Goal: Task Accomplishment & Management: Complete application form

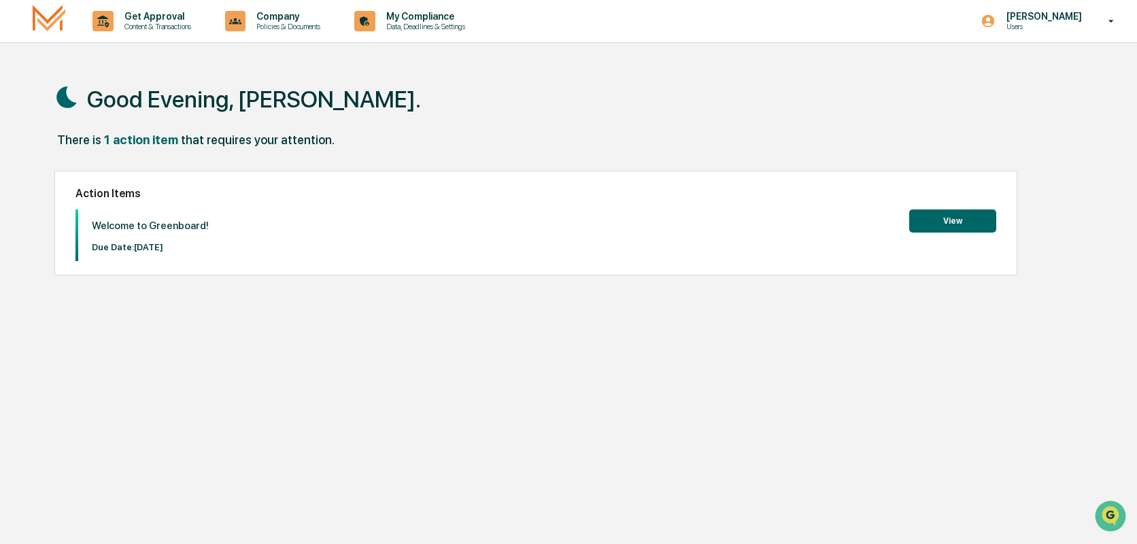
click at [949, 216] on button "View" at bounding box center [952, 221] width 87 height 23
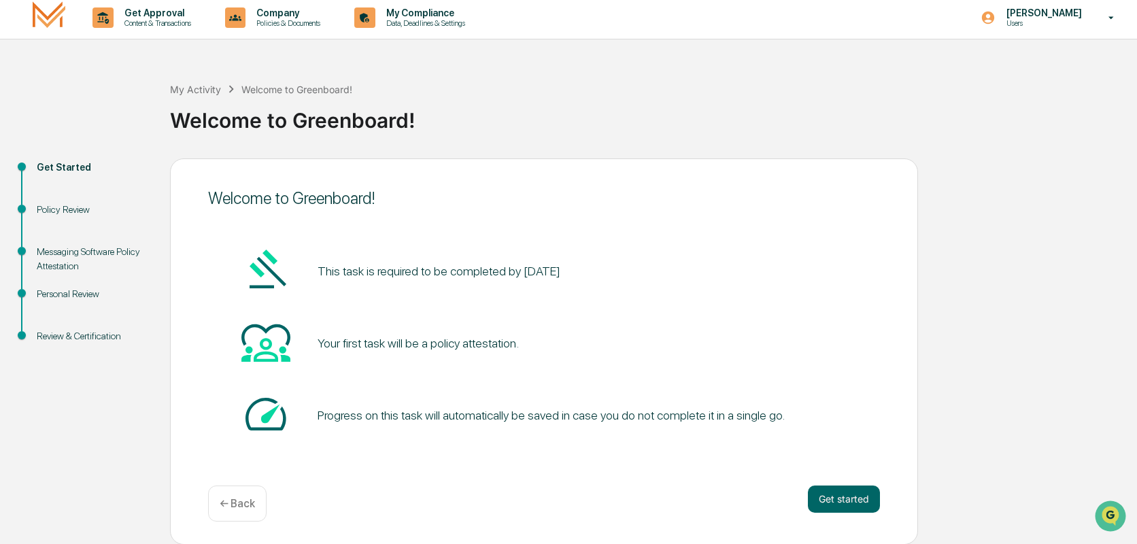
scroll to position [4, 0]
click at [829, 497] on button "Get started" at bounding box center [844, 498] width 72 height 27
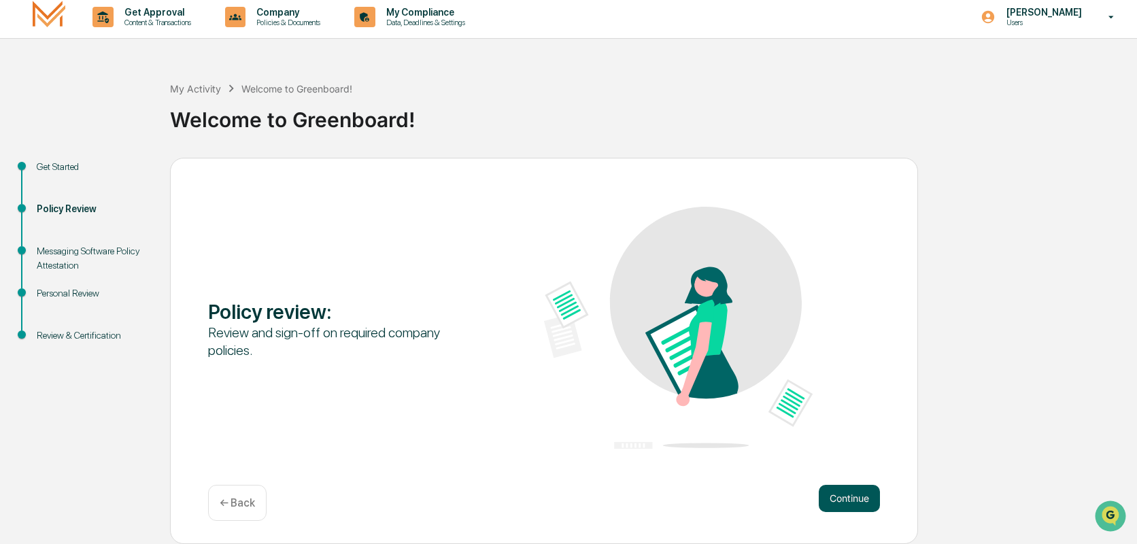
click at [836, 491] on button "Continue" at bounding box center [849, 498] width 61 height 27
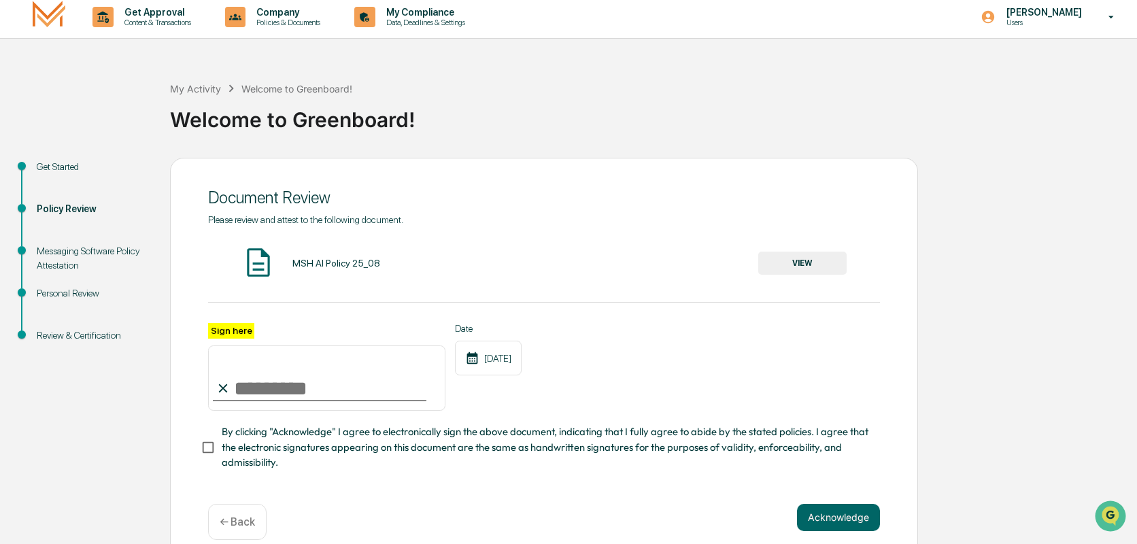
scroll to position [27, 0]
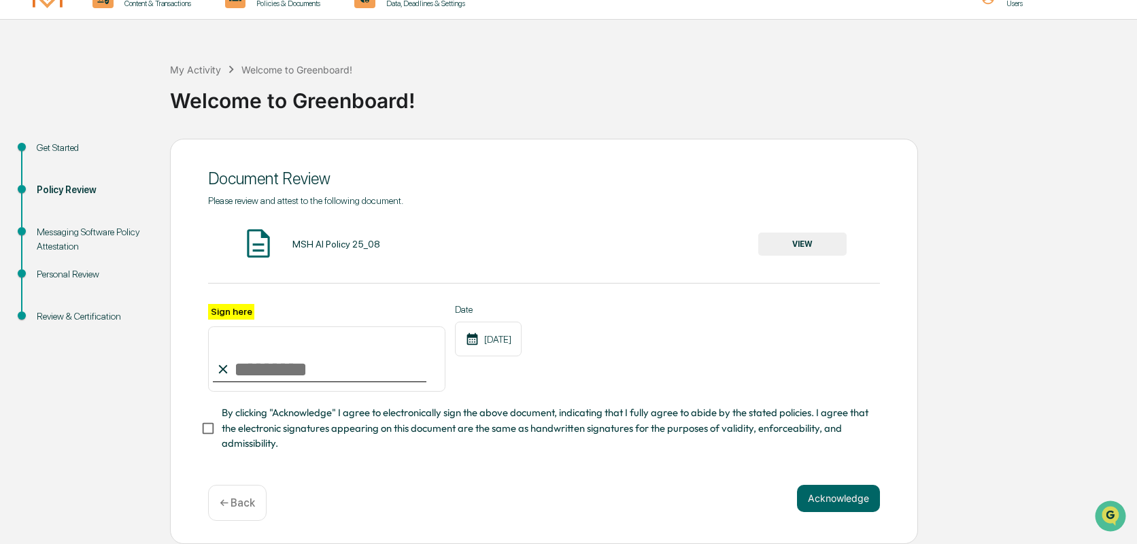
click at [246, 365] on input "Sign here" at bounding box center [326, 359] width 237 height 65
type input "**********"
click at [831, 496] on button "Acknowledge" at bounding box center [838, 498] width 83 height 27
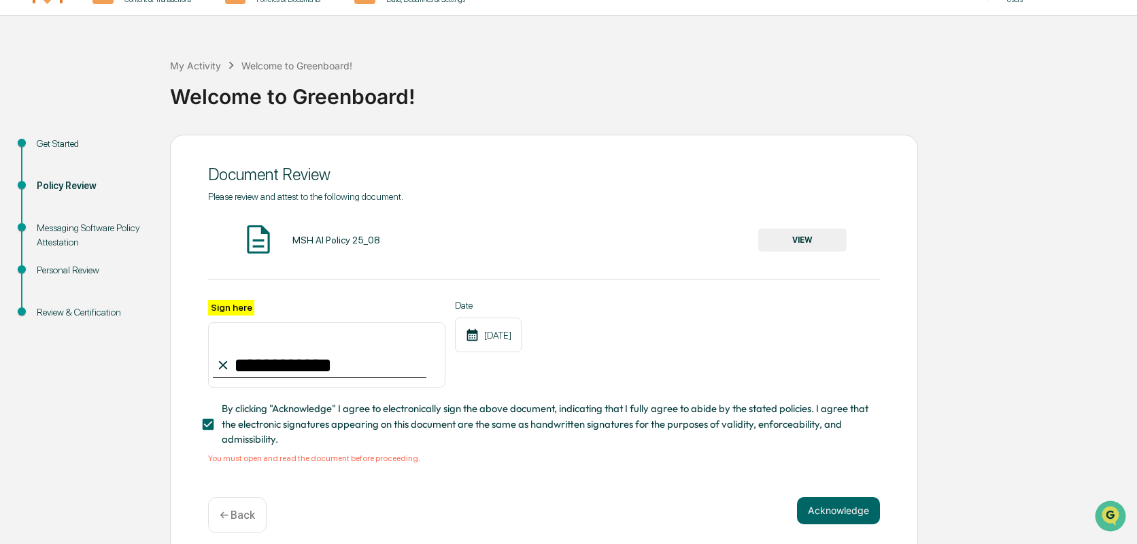
click at [805, 235] on button "VIEW" at bounding box center [802, 240] width 88 height 23
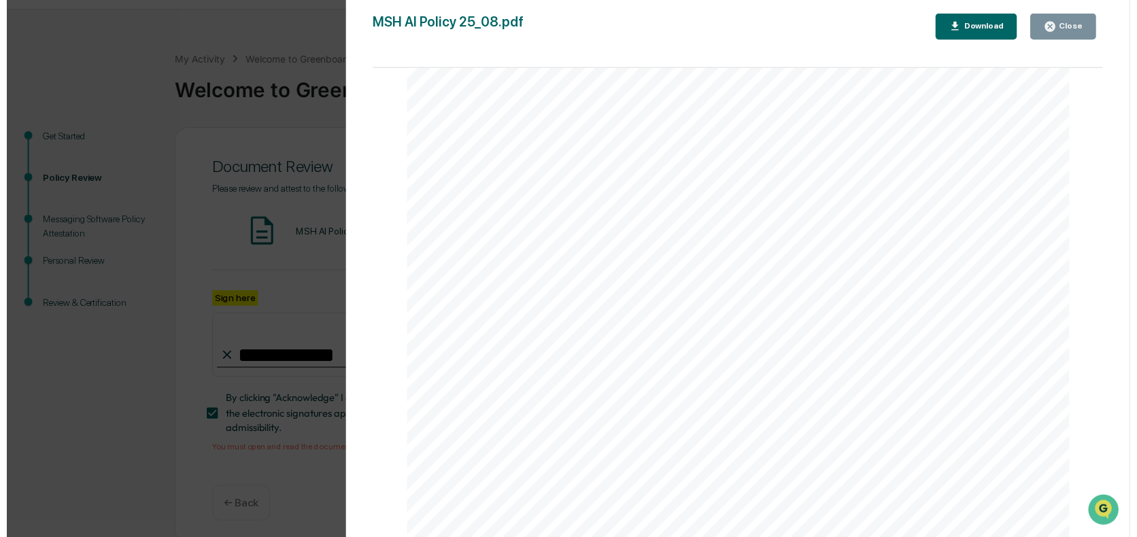
scroll to position [44, 0]
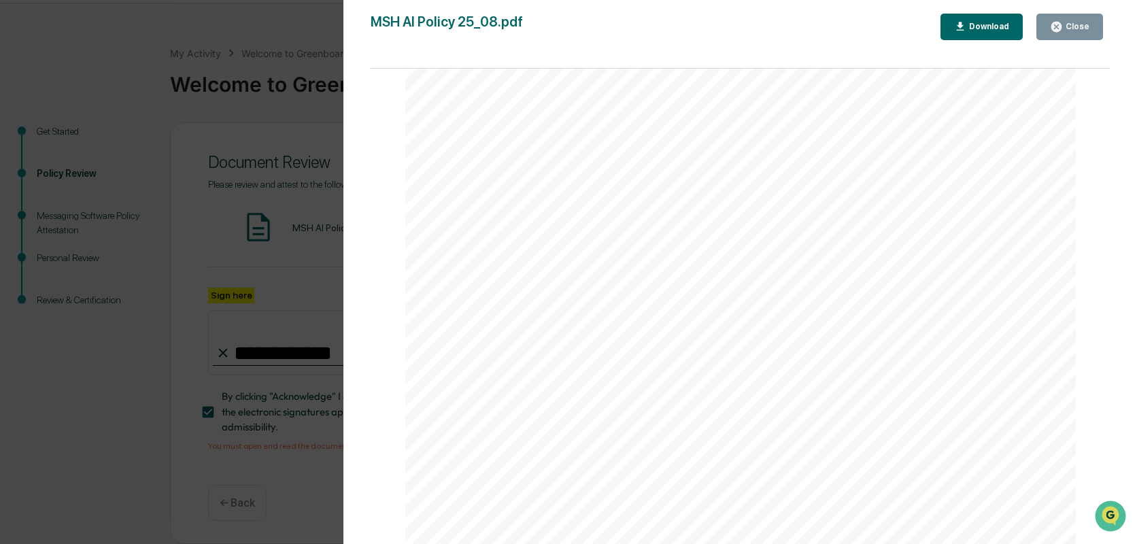
click at [986, 33] on div "Download" at bounding box center [982, 26] width 56 height 13
drag, startPoint x: 1134, startPoint y: 64, endPoint x: 1125, endPoint y: 64, distance: 8.8
click at [1134, 64] on div "Version History [DATE] 02:14 PM [PERSON_NAME] MSH AI Policy 25_08.pdf Close Dow…" at bounding box center [741, 285] width 794 height 571
click at [1086, 18] on button "Close" at bounding box center [1070, 27] width 67 height 27
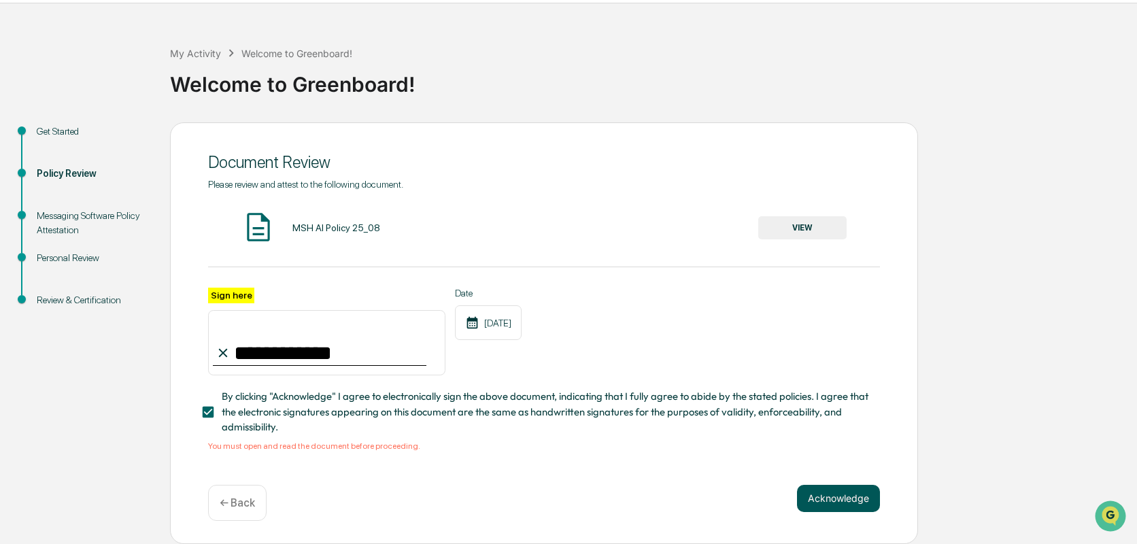
click at [833, 496] on button "Acknowledge" at bounding box center [838, 498] width 83 height 27
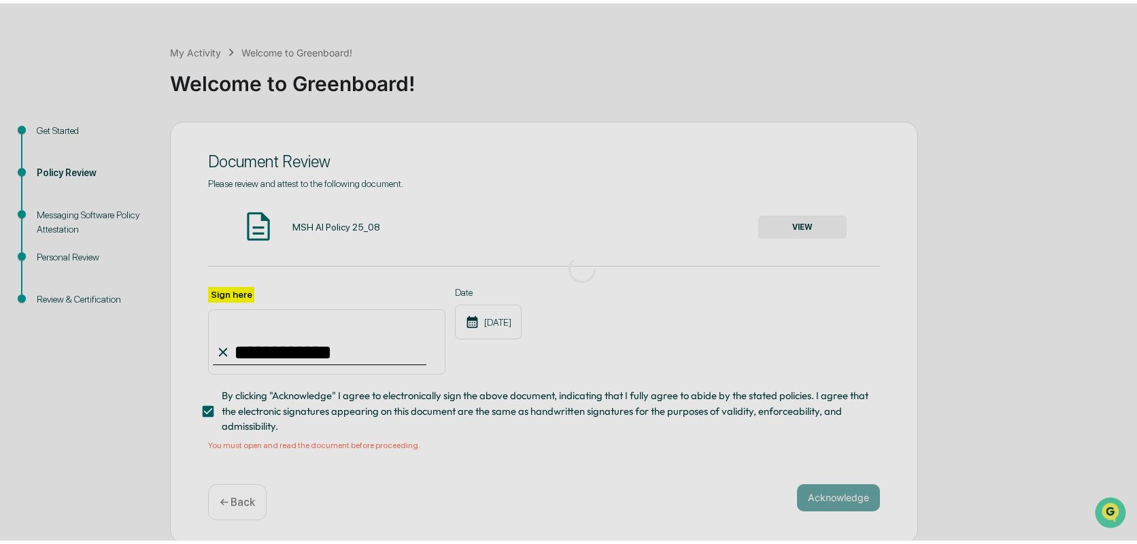
scroll to position [4, 0]
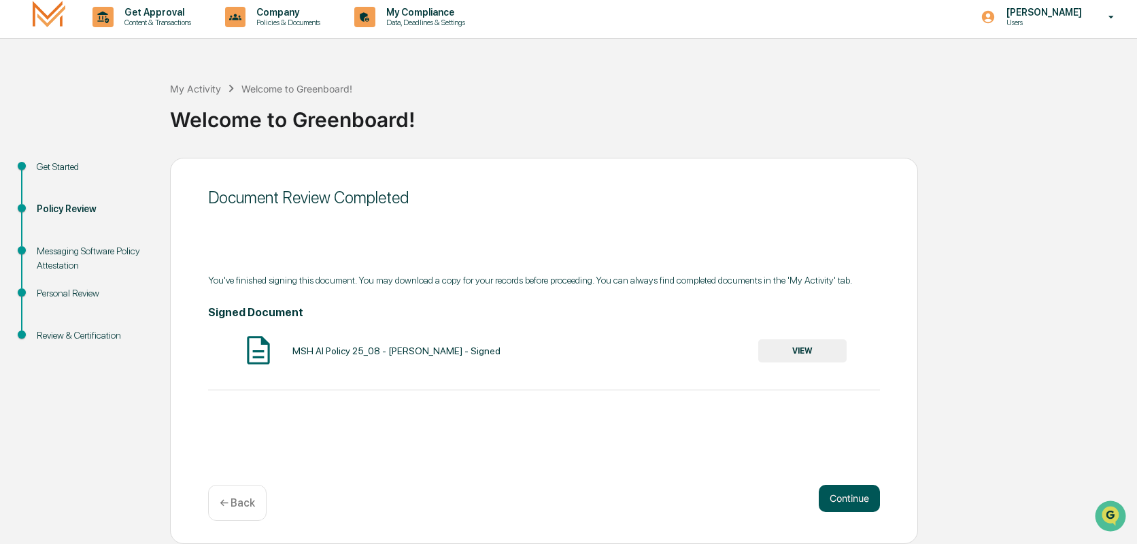
click at [854, 490] on button "Continue" at bounding box center [849, 498] width 61 height 27
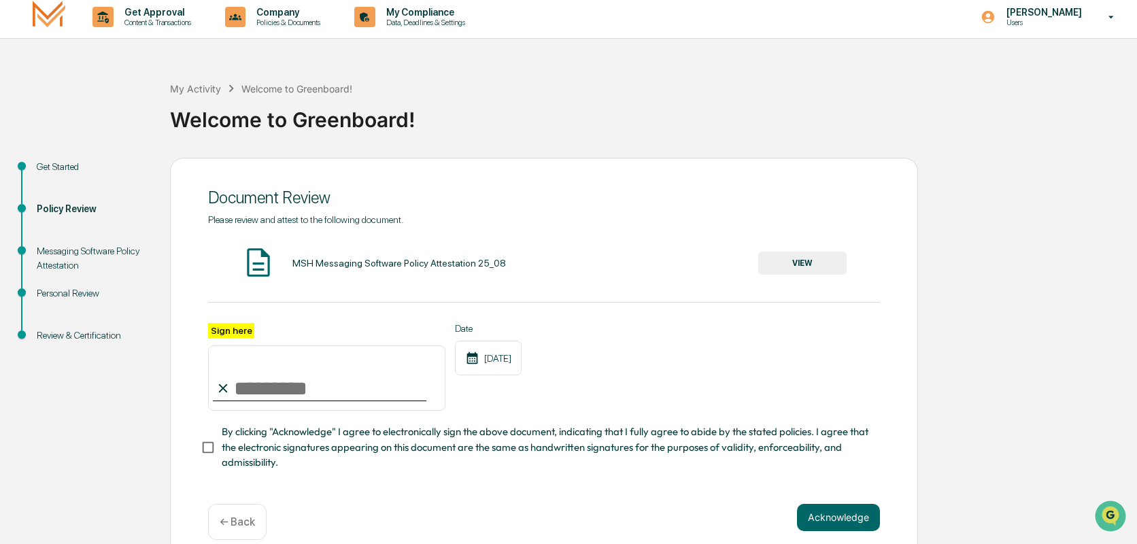
click at [244, 383] on input "Sign here" at bounding box center [326, 378] width 237 height 65
type input "**********"
click at [800, 261] on button "VIEW" at bounding box center [802, 263] width 88 height 23
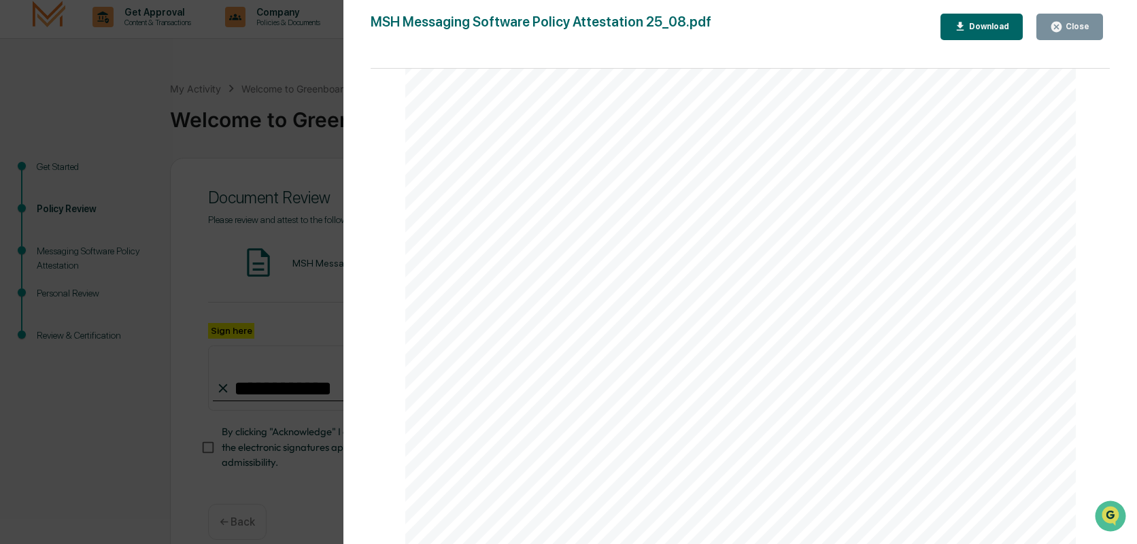
scroll to position [2252, 0]
click at [1071, 30] on div "Close" at bounding box center [1076, 27] width 27 height 10
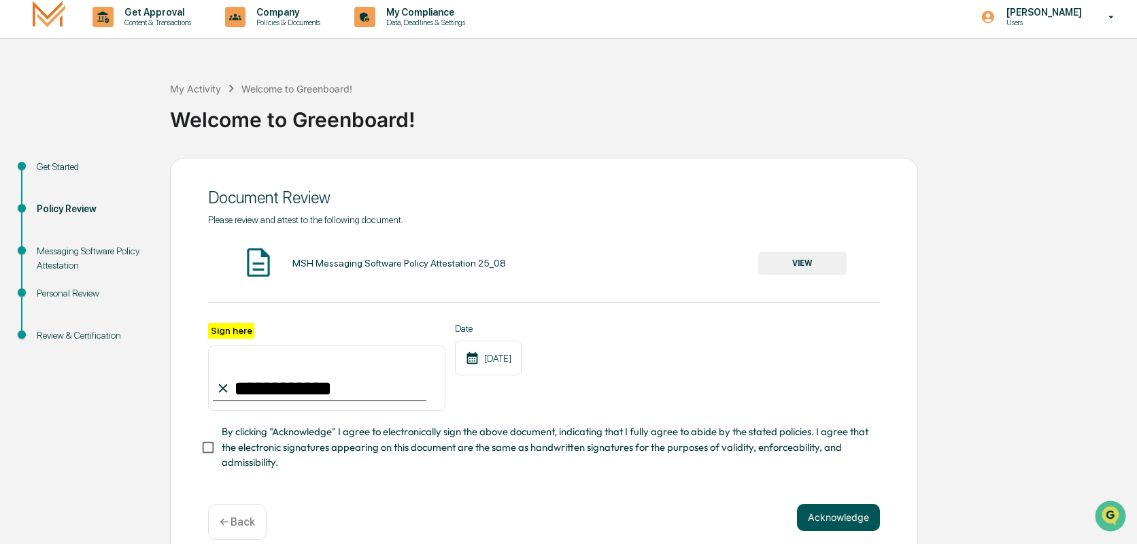
click at [829, 520] on button "Acknowledge" at bounding box center [838, 517] width 83 height 27
click at [844, 534] on button "Acknowledge" at bounding box center [838, 533] width 83 height 27
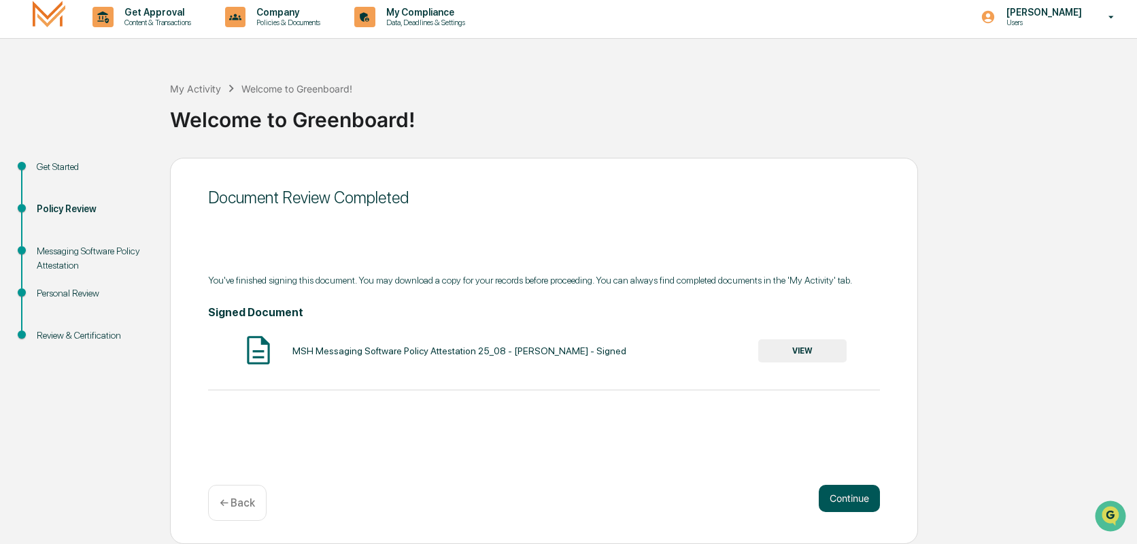
click at [835, 495] on button "Continue" at bounding box center [849, 498] width 61 height 27
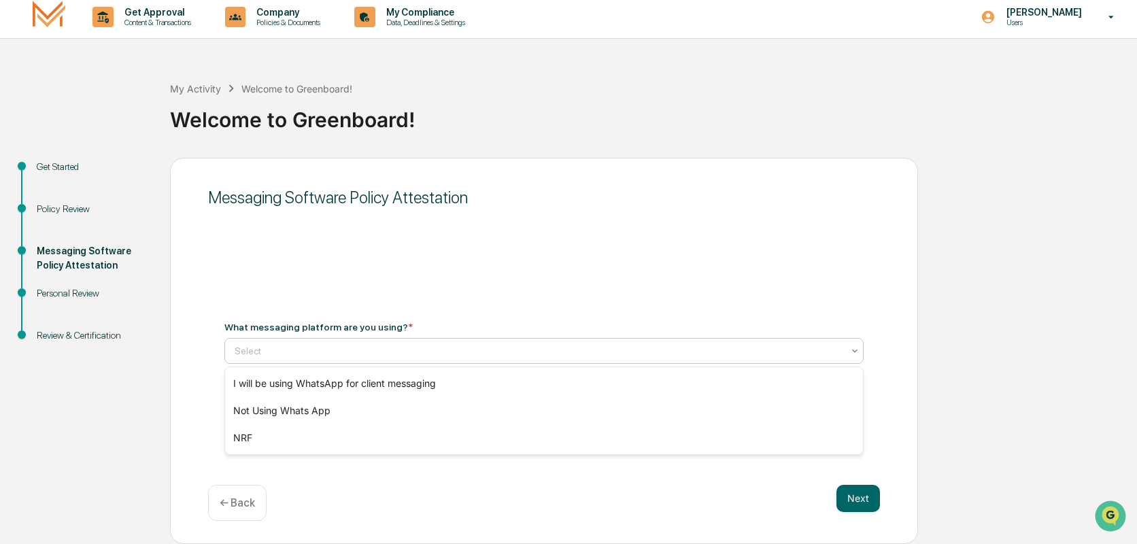
click at [442, 341] on div "Select" at bounding box center [539, 350] width 622 height 19
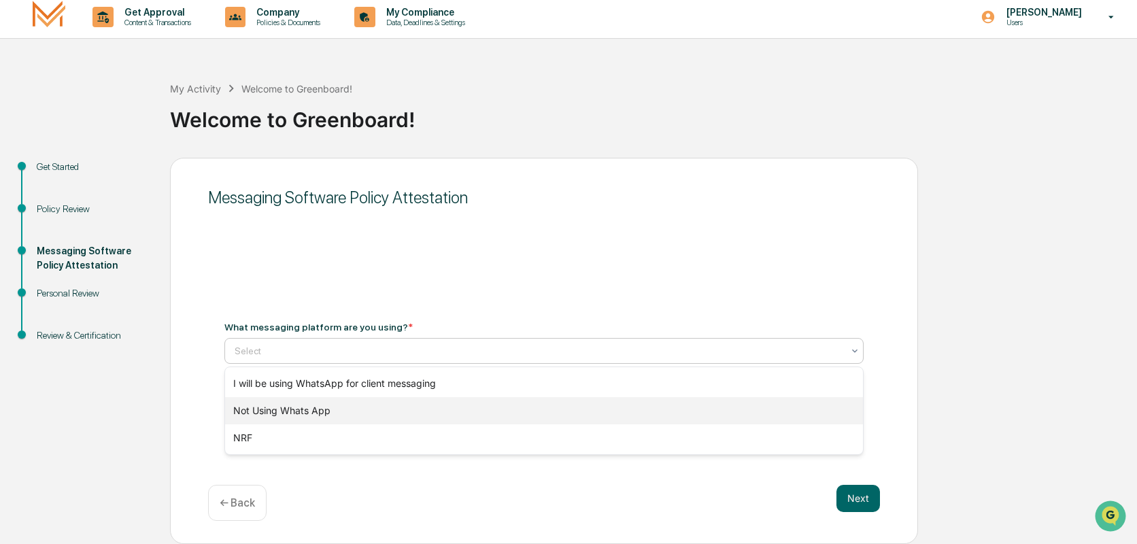
click at [361, 416] on div "Not Using Whats App" at bounding box center [544, 410] width 638 height 27
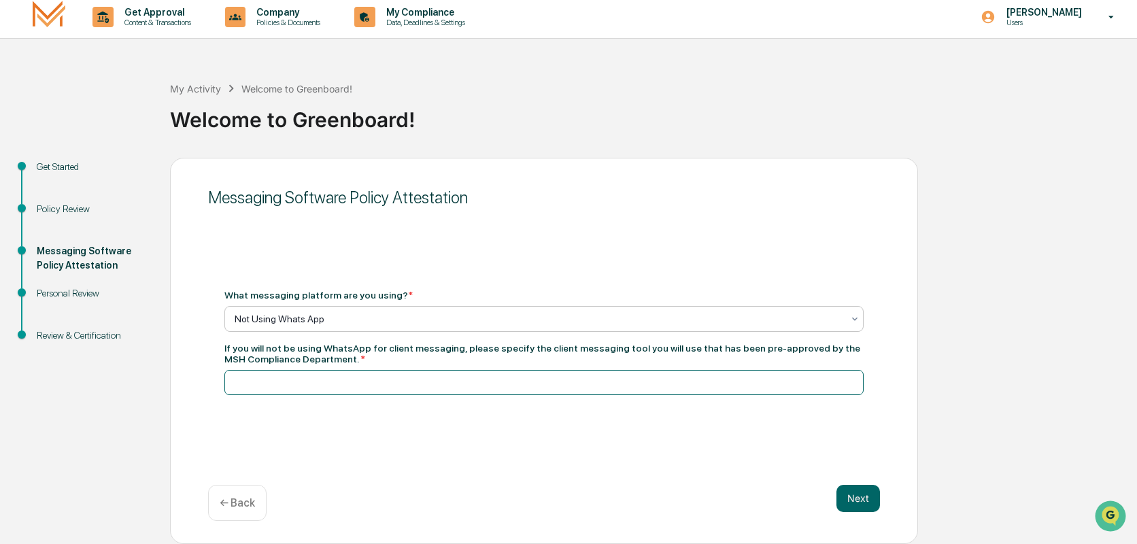
click at [344, 385] on input at bounding box center [543, 382] width 639 height 25
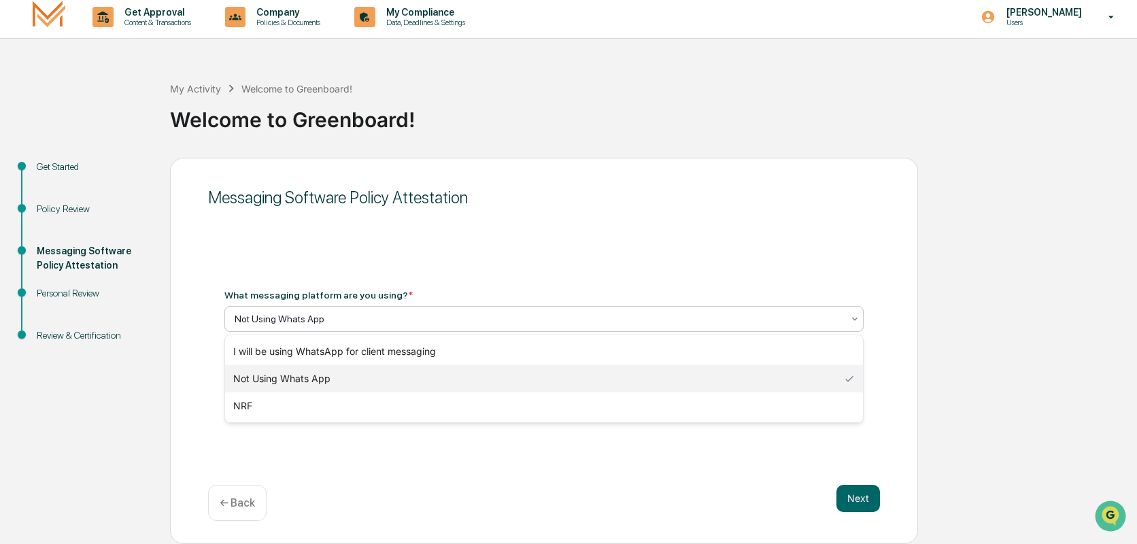
click at [368, 322] on div at bounding box center [539, 319] width 608 height 14
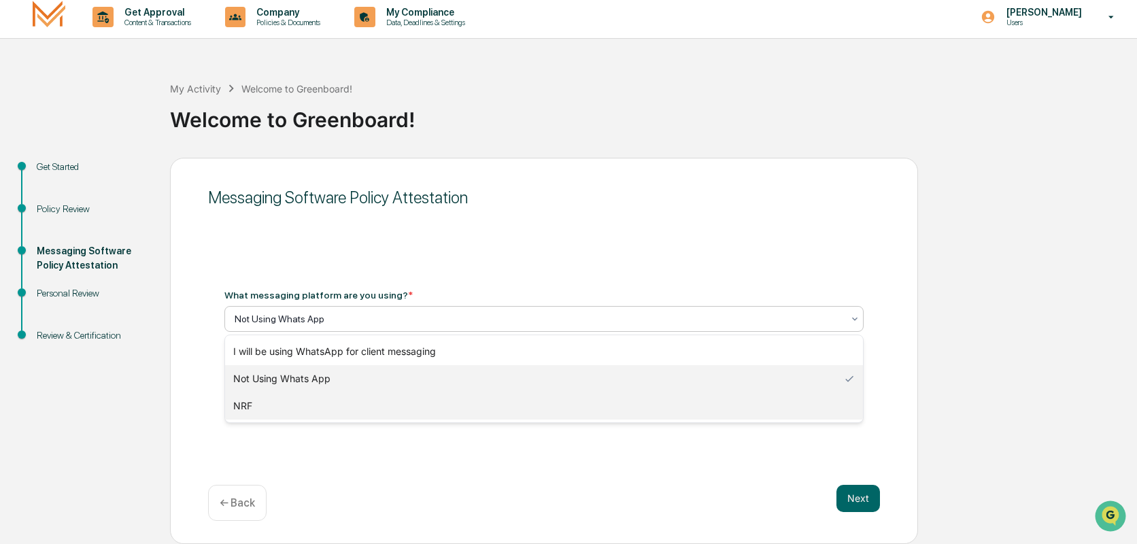
click at [299, 402] on div "NRF" at bounding box center [544, 405] width 638 height 27
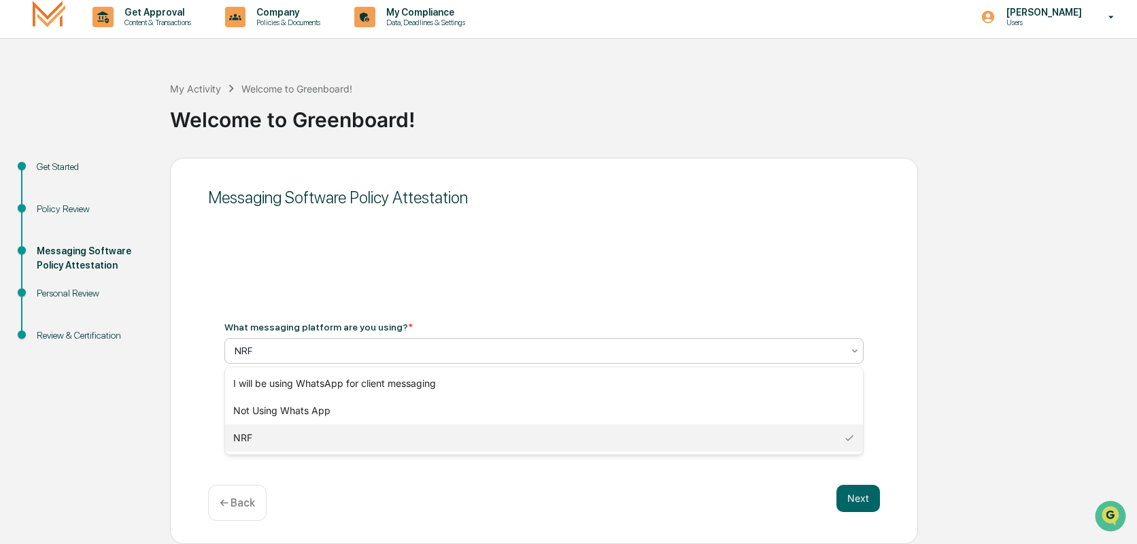
click at [303, 354] on div at bounding box center [539, 351] width 608 height 14
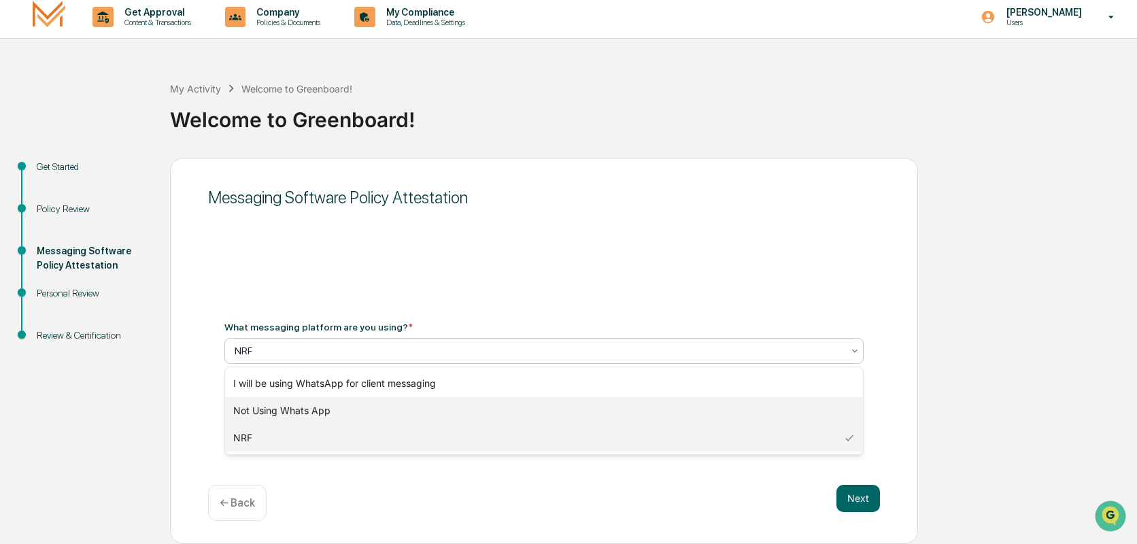
click at [293, 407] on div "Not Using Whats App" at bounding box center [544, 410] width 638 height 27
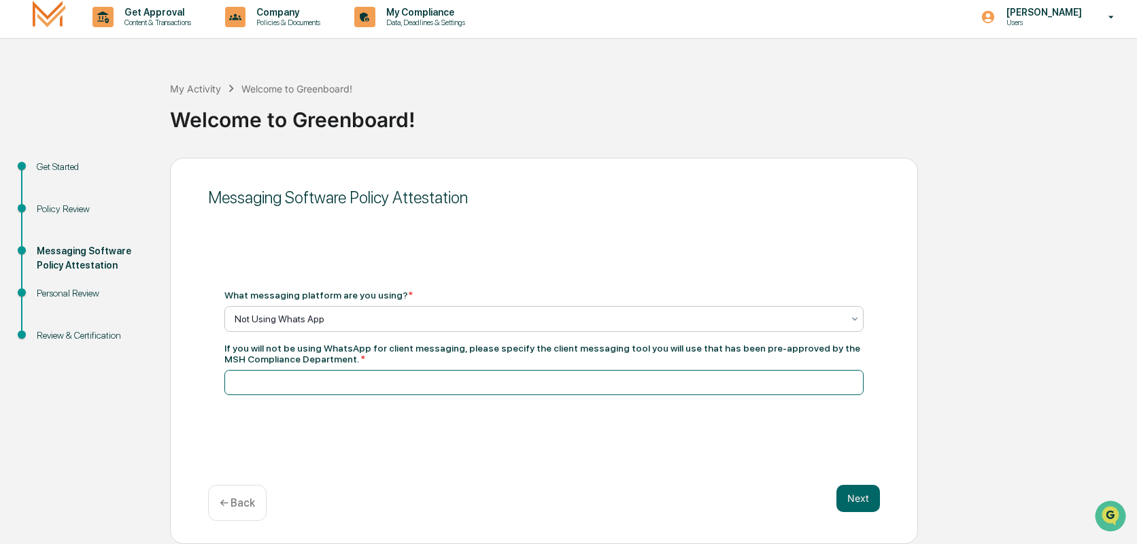
click at [306, 386] on input at bounding box center [543, 382] width 639 height 25
type input "**********"
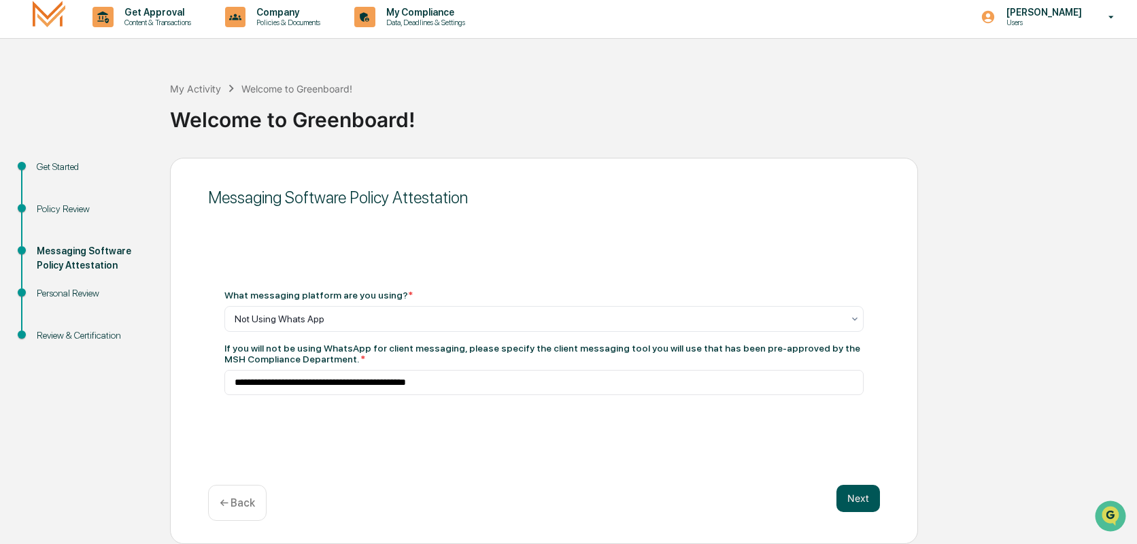
click at [856, 496] on button "Next" at bounding box center [859, 498] width 44 height 27
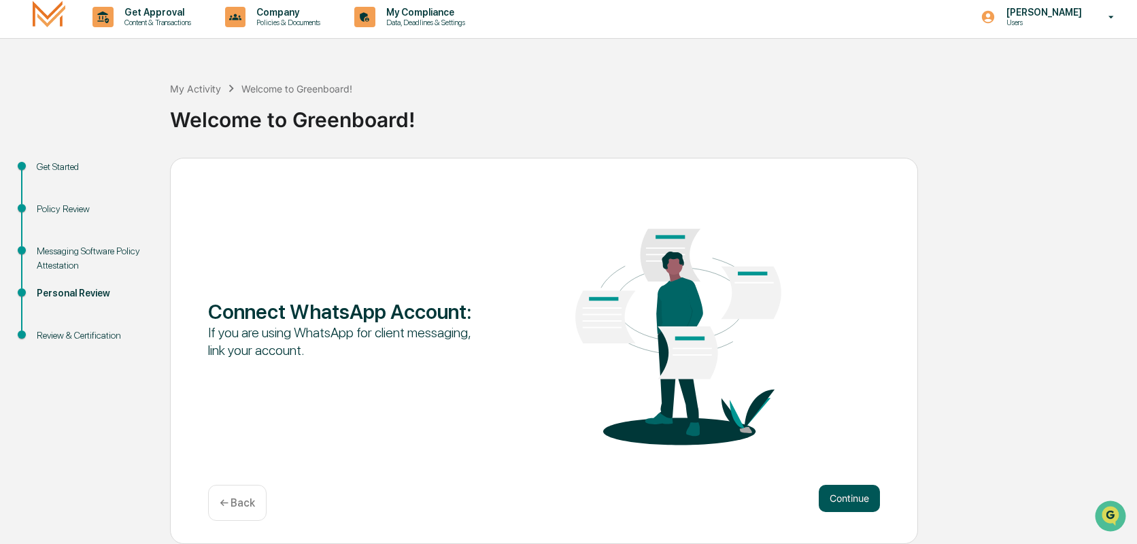
click at [833, 496] on button "Continue" at bounding box center [849, 498] width 61 height 27
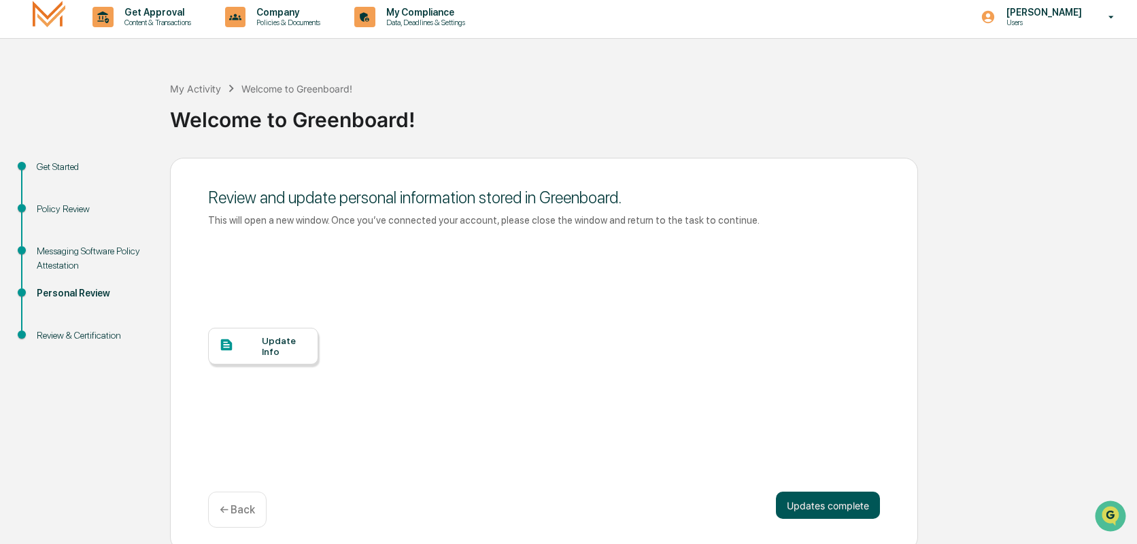
click at [811, 507] on button "Updates complete" at bounding box center [828, 505] width 104 height 27
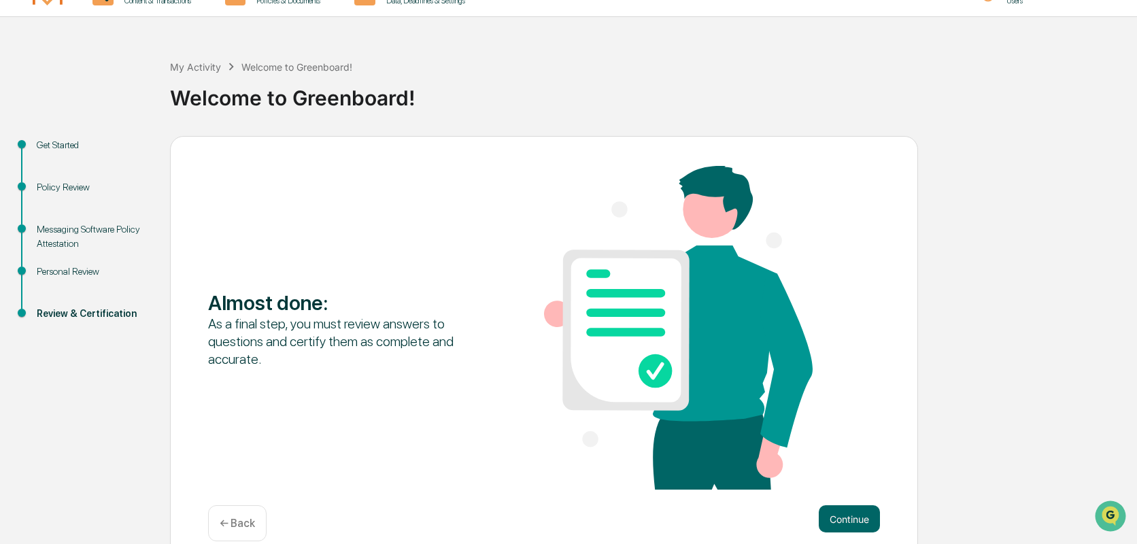
scroll to position [46, 0]
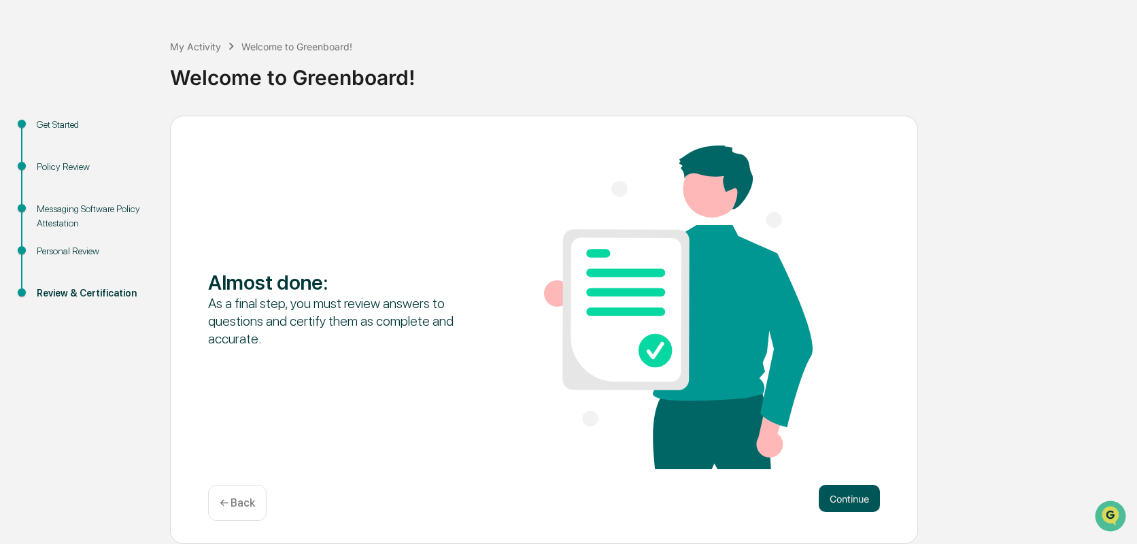
click at [846, 492] on button "Continue" at bounding box center [849, 498] width 61 height 27
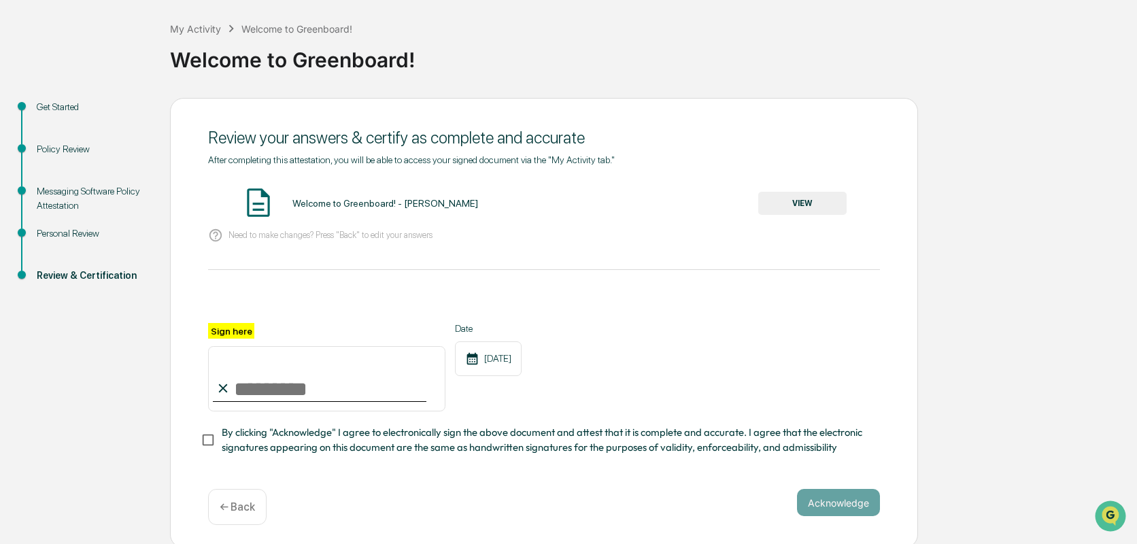
scroll to position [72, 0]
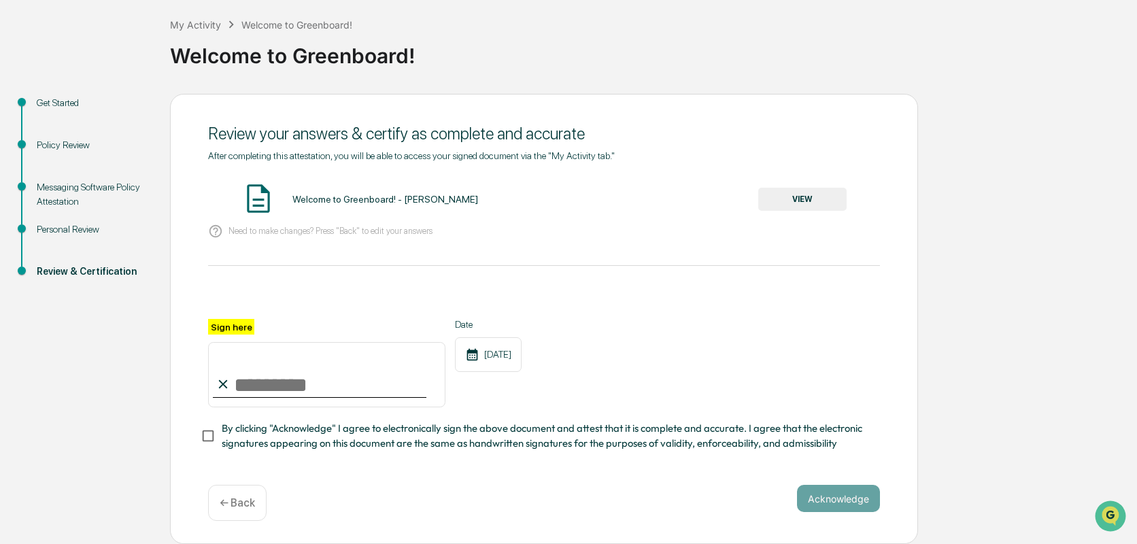
click at [795, 198] on button "VIEW" at bounding box center [802, 199] width 88 height 23
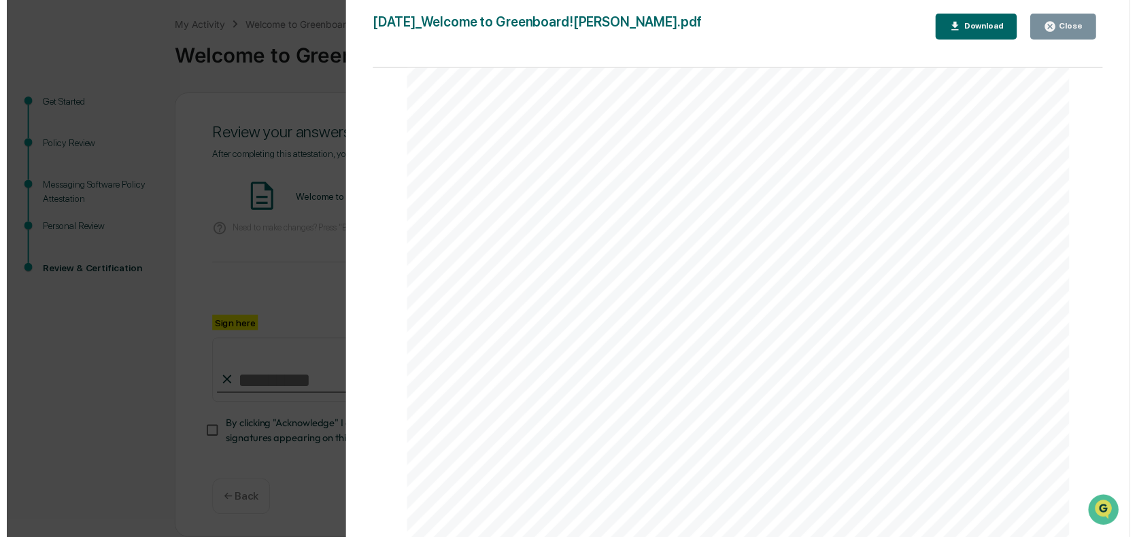
scroll to position [1499, 0]
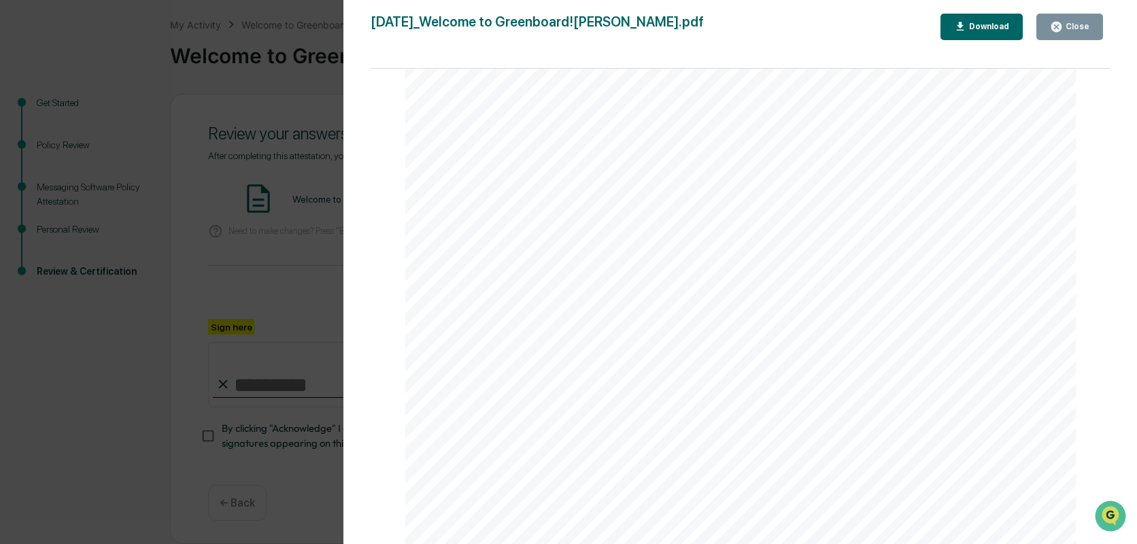
click at [1069, 16] on button "Close" at bounding box center [1070, 27] width 67 height 27
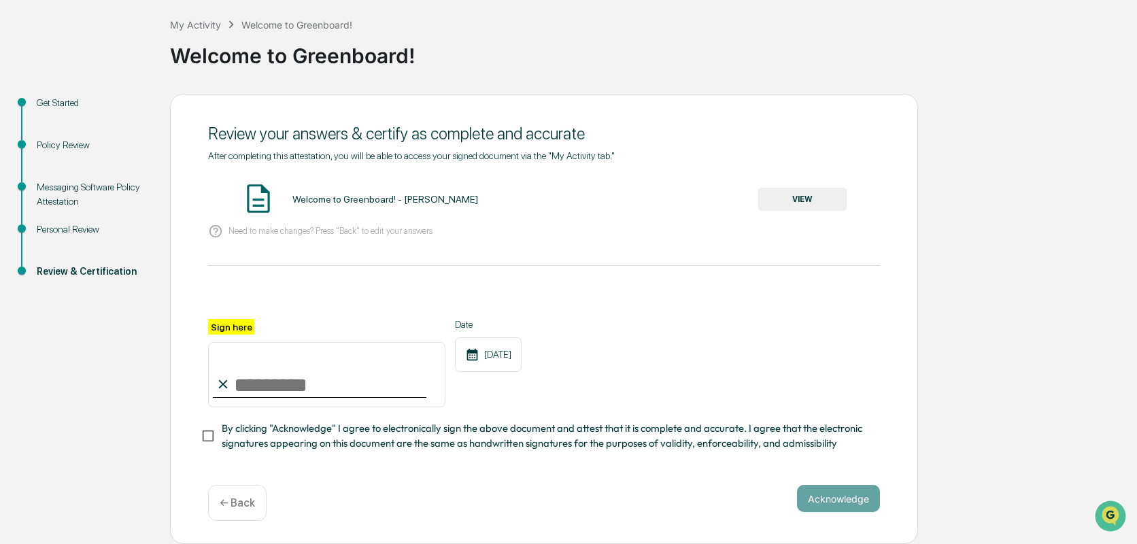
click at [306, 376] on input "Sign here" at bounding box center [326, 374] width 237 height 65
type input "**********"
click at [822, 501] on button "Acknowledge" at bounding box center [838, 498] width 83 height 27
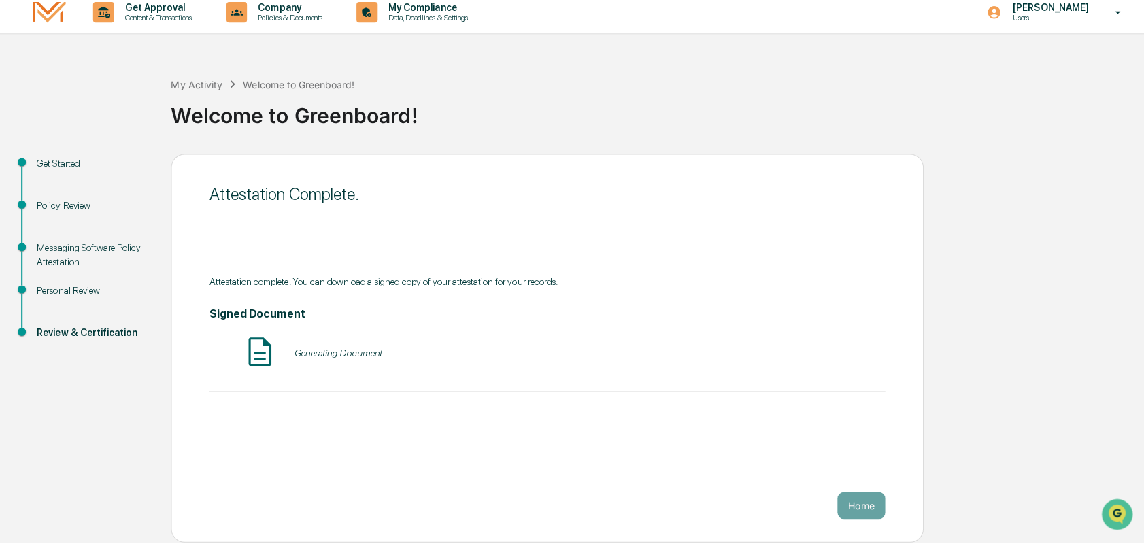
scroll to position [4, 0]
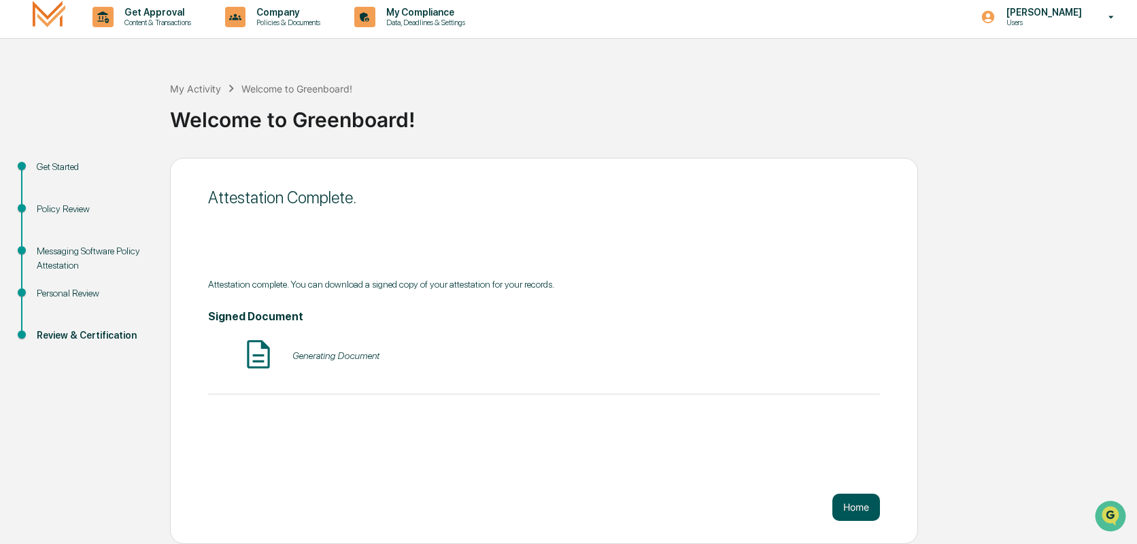
click at [859, 509] on button "Home" at bounding box center [857, 507] width 48 height 27
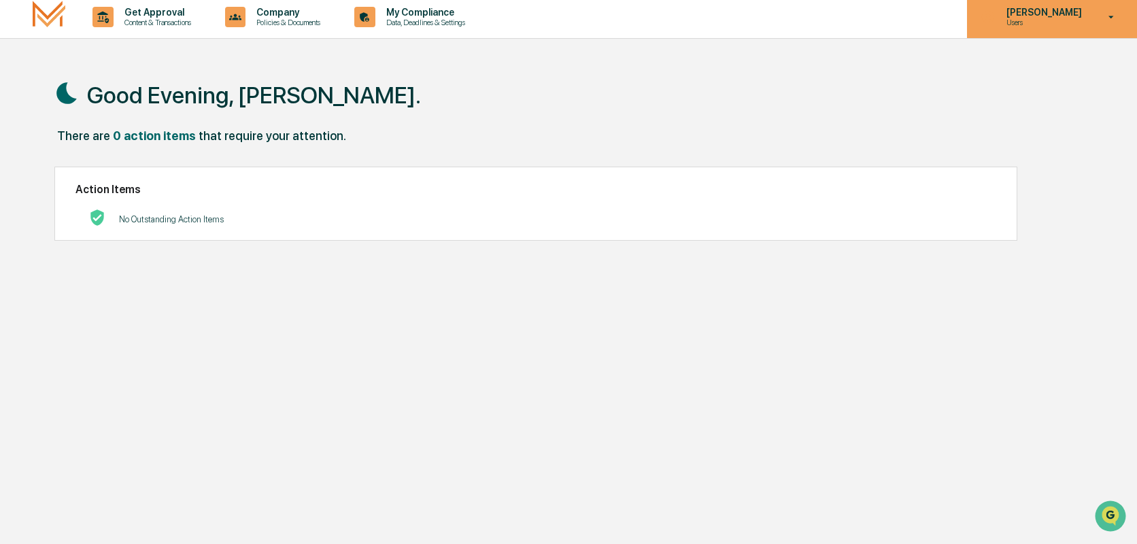
click at [1114, 20] on icon at bounding box center [1112, 17] width 24 height 13
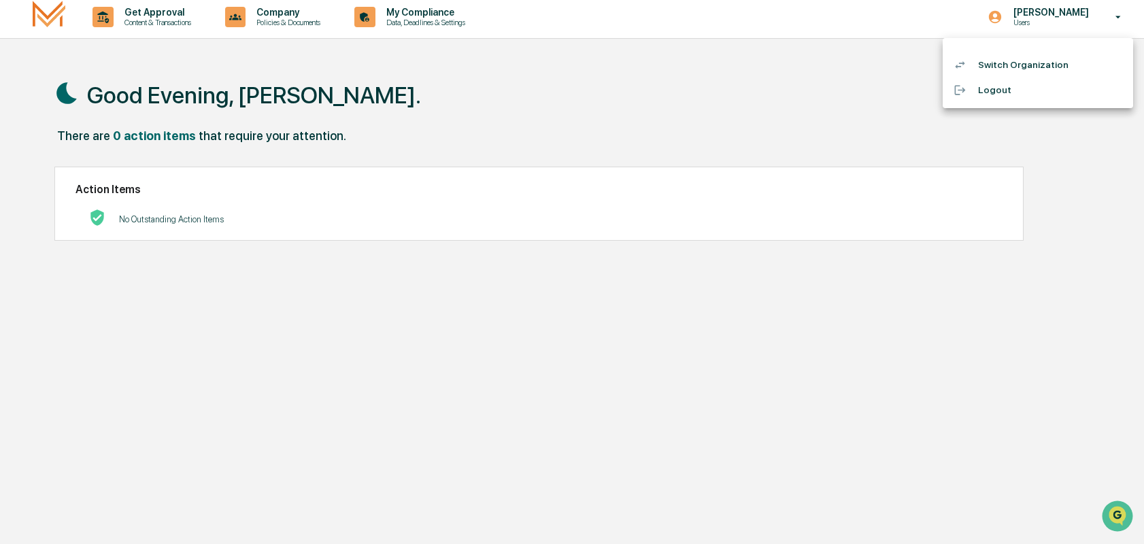
click at [658, 46] on div at bounding box center [572, 272] width 1144 height 544
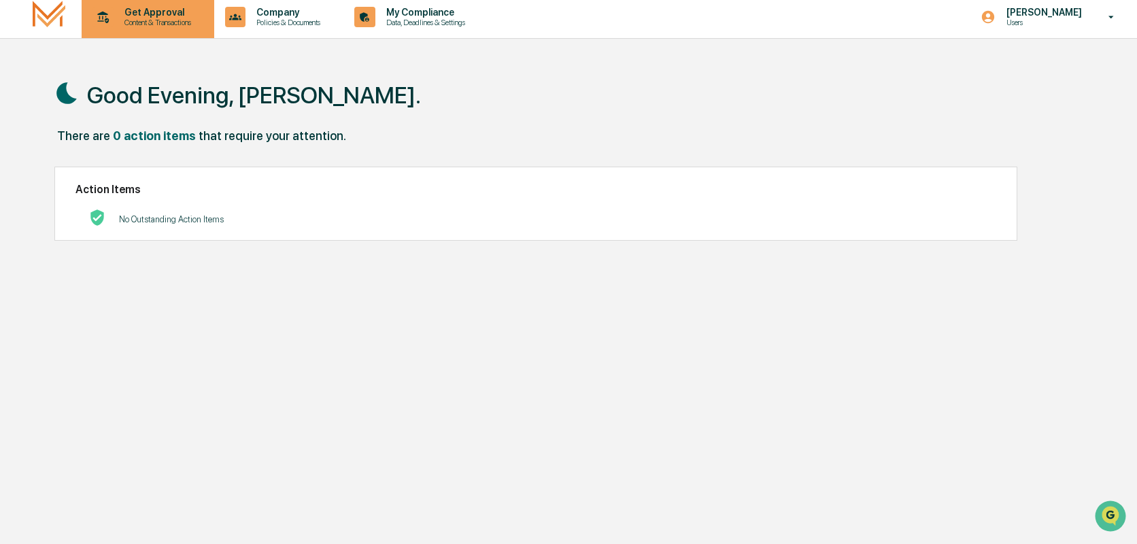
click at [152, 24] on p "Content & Transactions" at bounding box center [156, 23] width 84 height 10
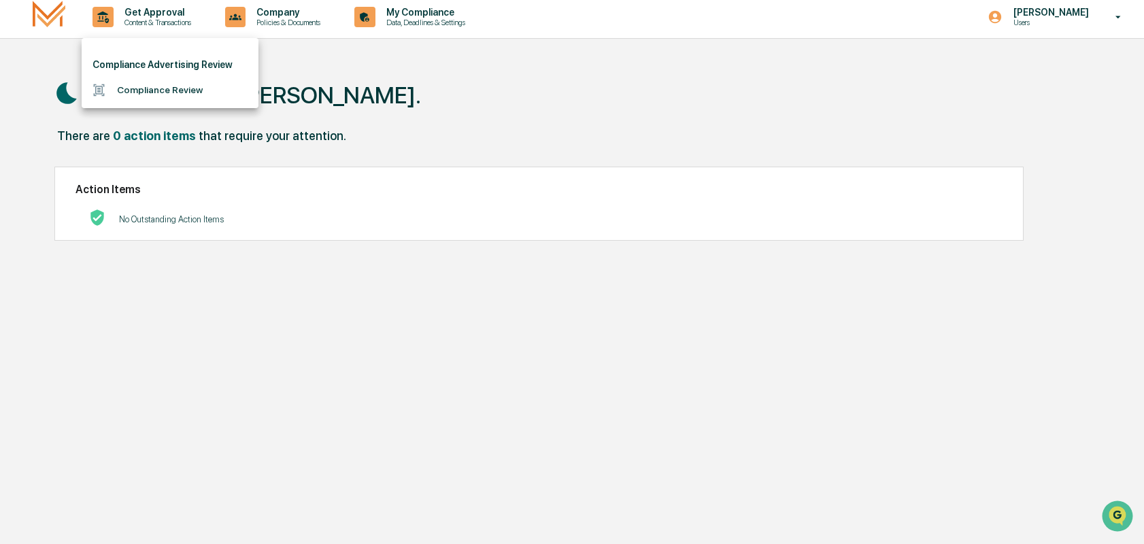
click at [266, 22] on div at bounding box center [572, 272] width 1144 height 544
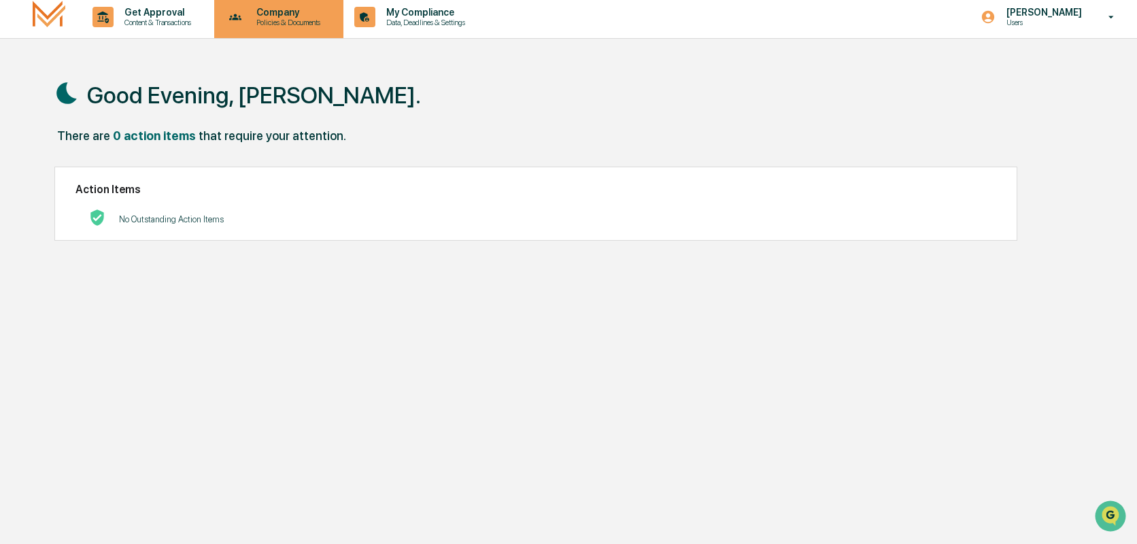
click at [274, 12] on p "Company" at bounding box center [287, 12] width 82 height 11
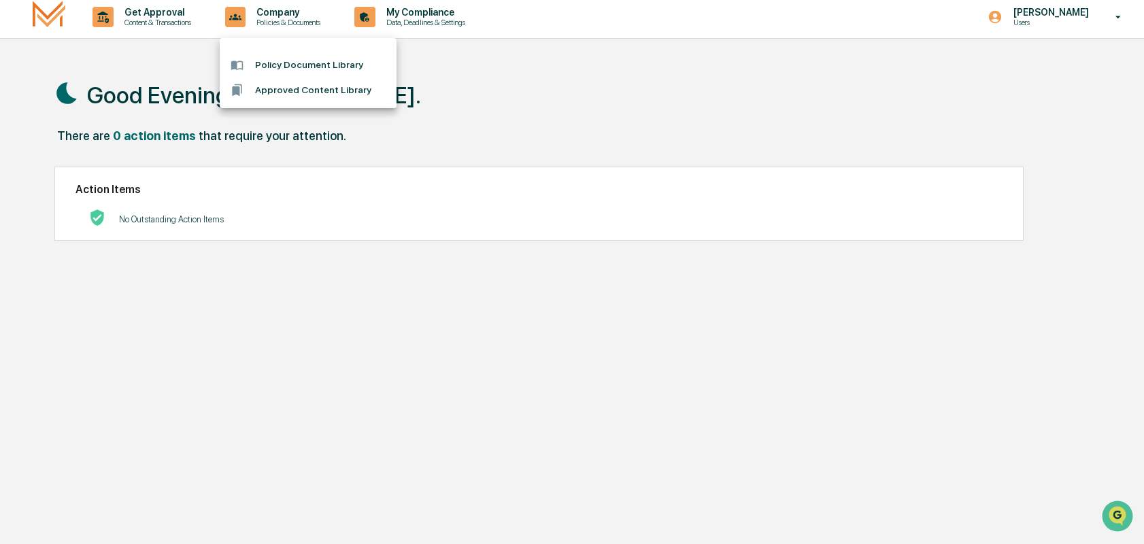
click at [403, 12] on div at bounding box center [572, 272] width 1144 height 544
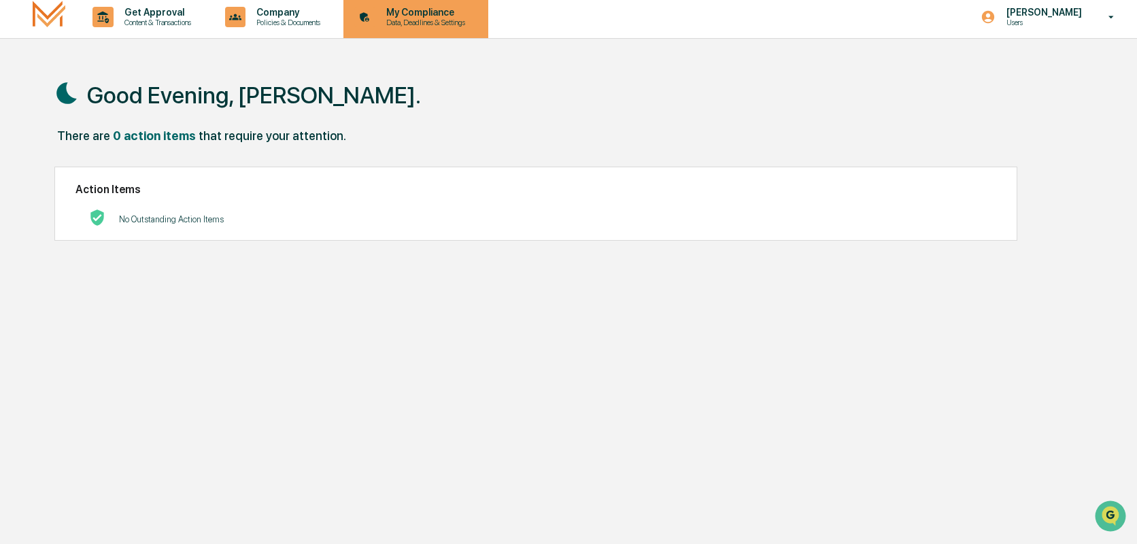
click at [405, 12] on p "My Compliance" at bounding box center [423, 12] width 97 height 11
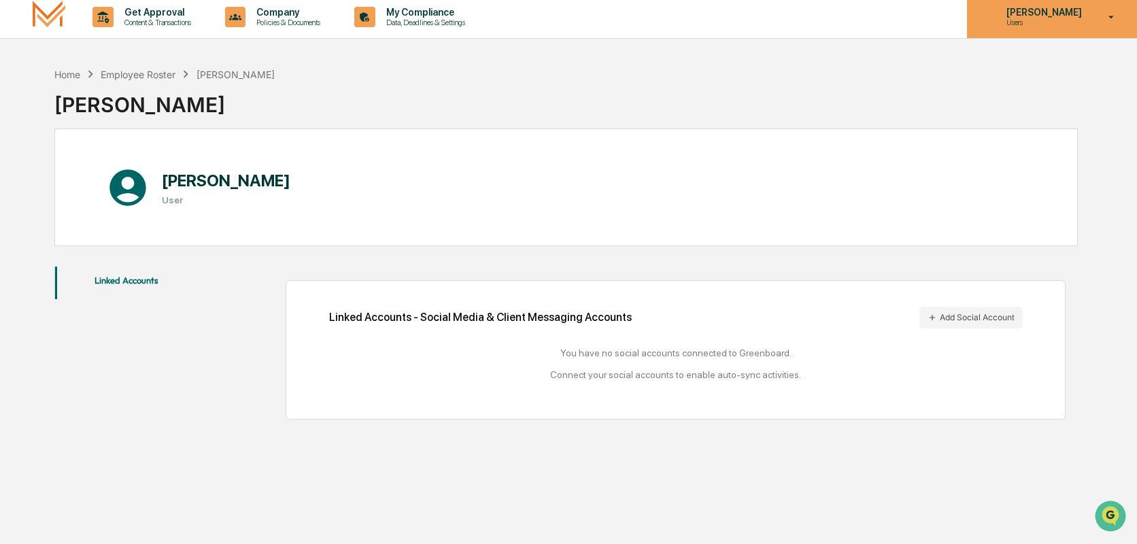
click at [1099, 17] on div "[PERSON_NAME] Users" at bounding box center [1052, 17] width 170 height 42
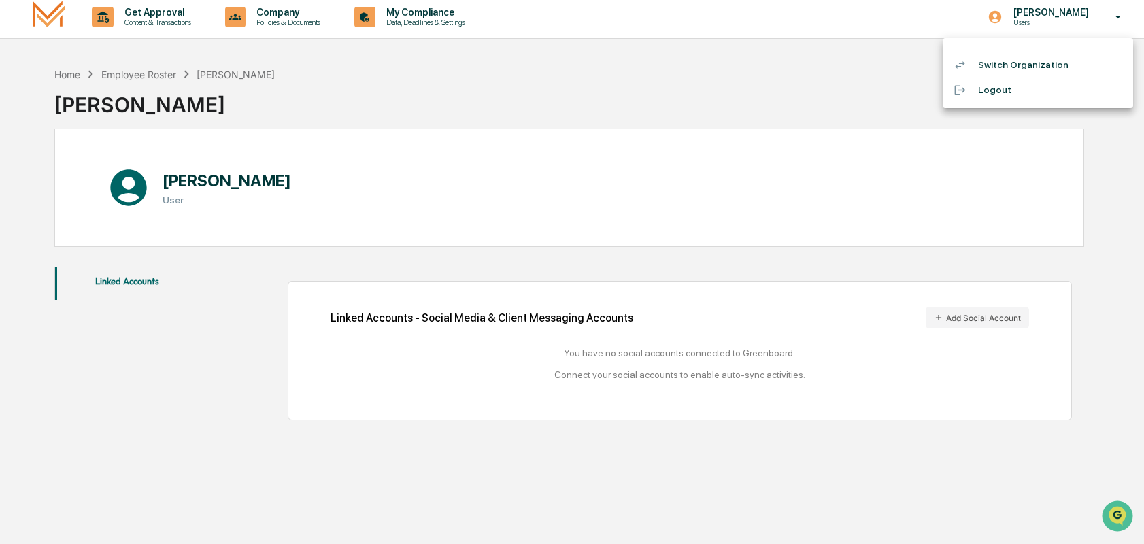
click at [1006, 87] on li "Logout" at bounding box center [1038, 90] width 190 height 25
